Goal: Information Seeking & Learning: Learn about a topic

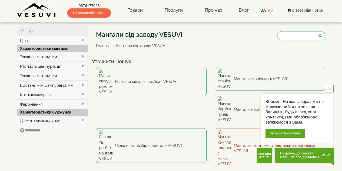
click at [215, 128] on link "Мангальні комплекси, альтанки з мангалами VESUVI" at bounding box center [270, 148] width 111 height 40
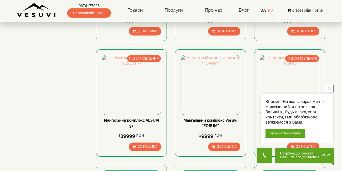
scroll to position [162, 0]
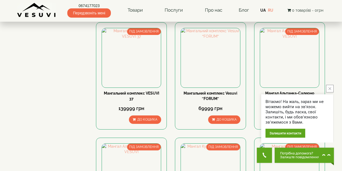
click at [333, 87] on button "close button" at bounding box center [330, 89] width 8 height 8
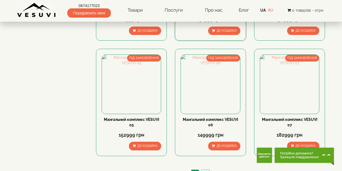
scroll to position [487, 0]
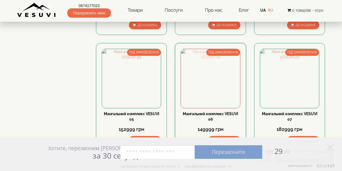
click at [204, 78] on img at bounding box center [210, 78] width 59 height 59
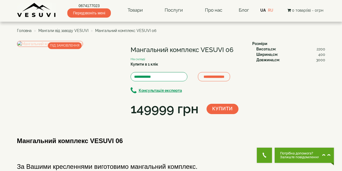
click at [74, 47] on img at bounding box center [50, 44] width 66 height 6
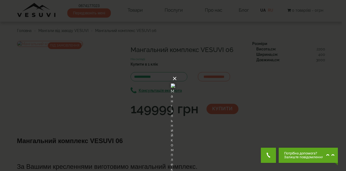
click at [177, 73] on button "×" at bounding box center [175, 79] width 4 height 12
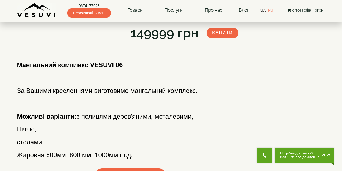
scroll to position [81, 0]
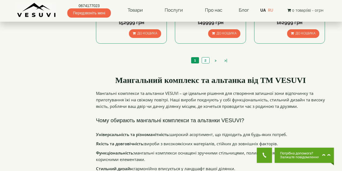
scroll to position [596, 0]
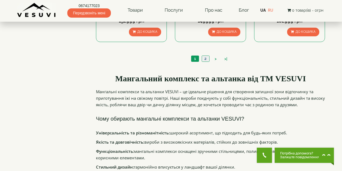
click at [206, 60] on link "2" at bounding box center [206, 59] width 8 height 6
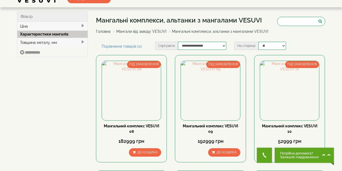
scroll to position [27, 0]
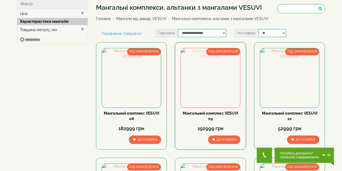
click at [213, 75] on img at bounding box center [210, 77] width 59 height 59
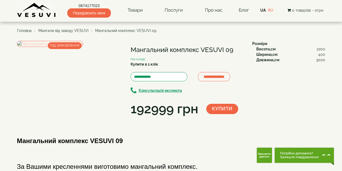
click at [72, 47] on img at bounding box center [50, 44] width 66 height 6
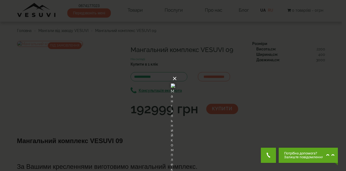
click at [177, 73] on button "×" at bounding box center [175, 79] width 4 height 12
